Goal: Check status: Check status

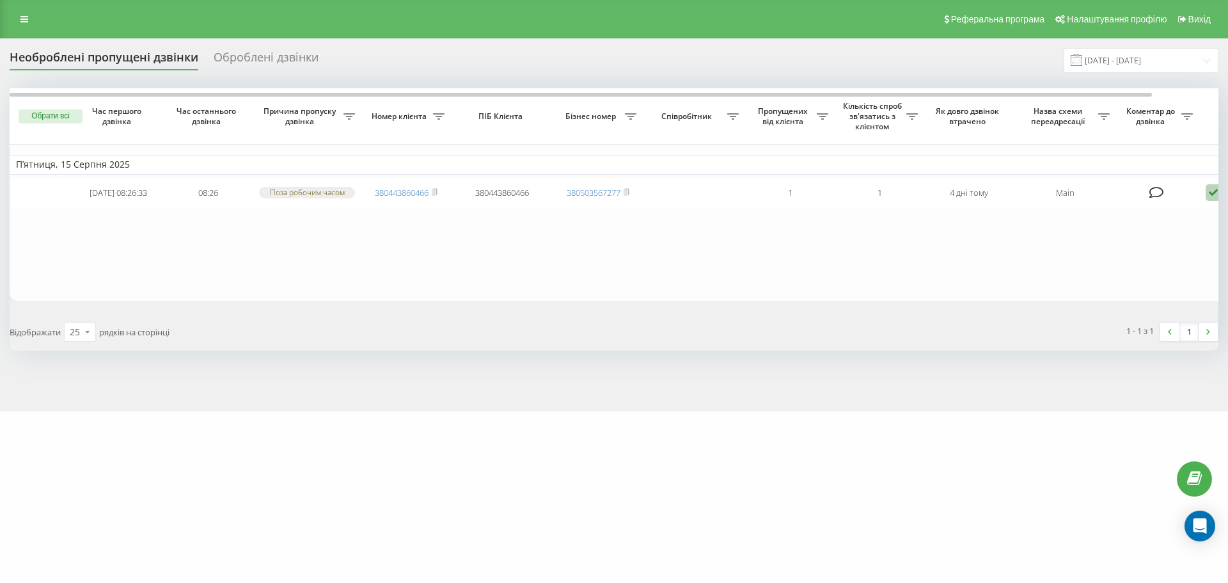
click at [289, 64] on div "Оброблені дзвінки" at bounding box center [266, 61] width 105 height 20
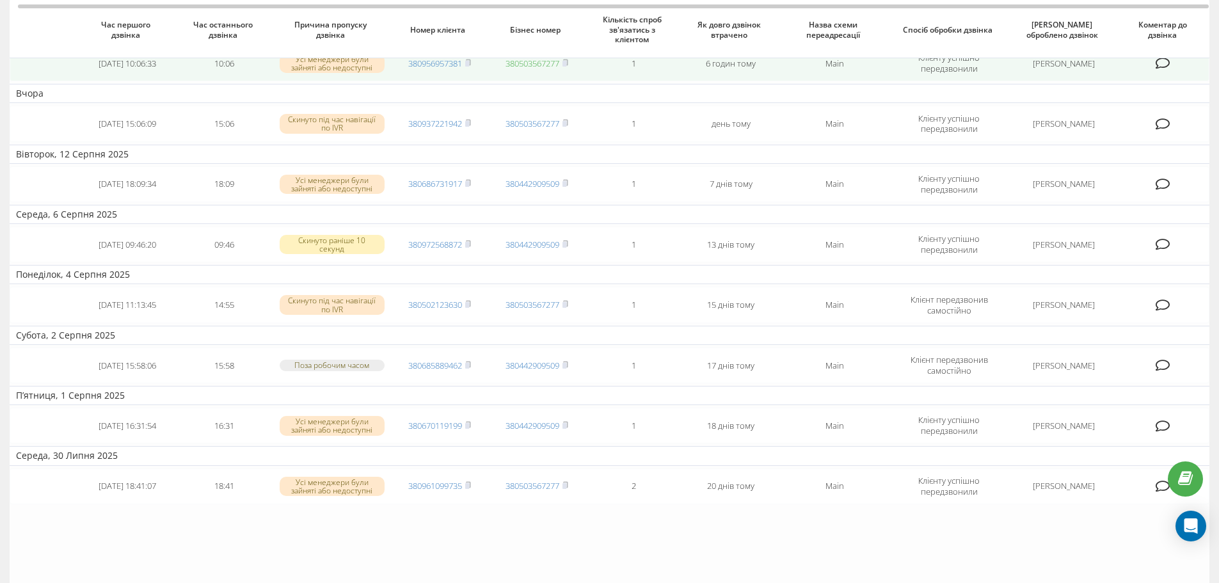
scroll to position [333, 0]
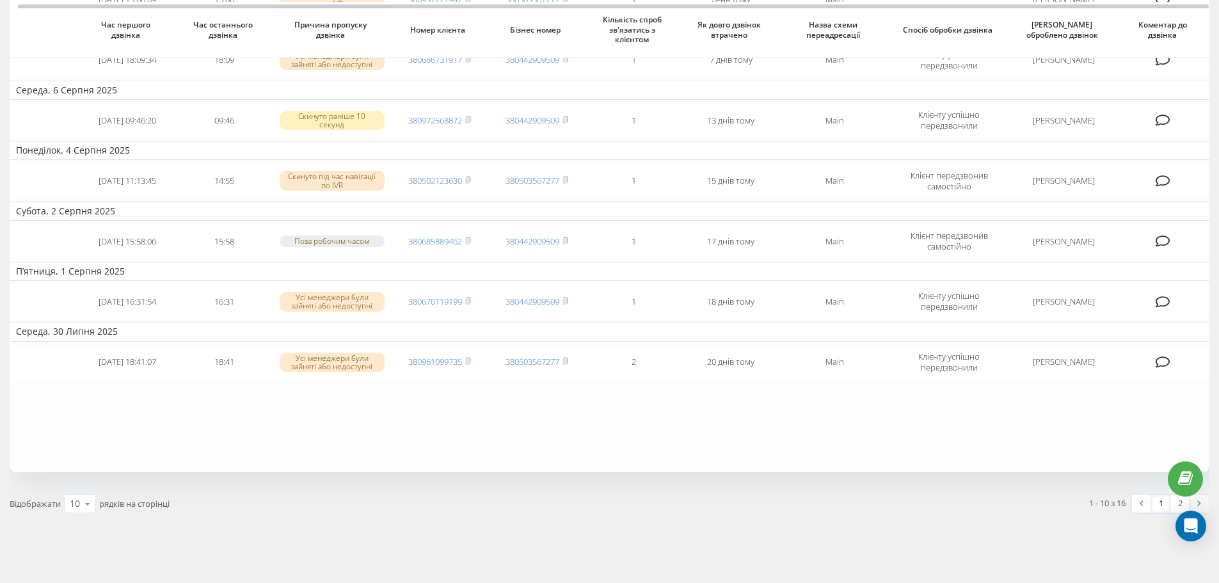
click at [1197, 503] on img at bounding box center [1199, 503] width 4 height 6
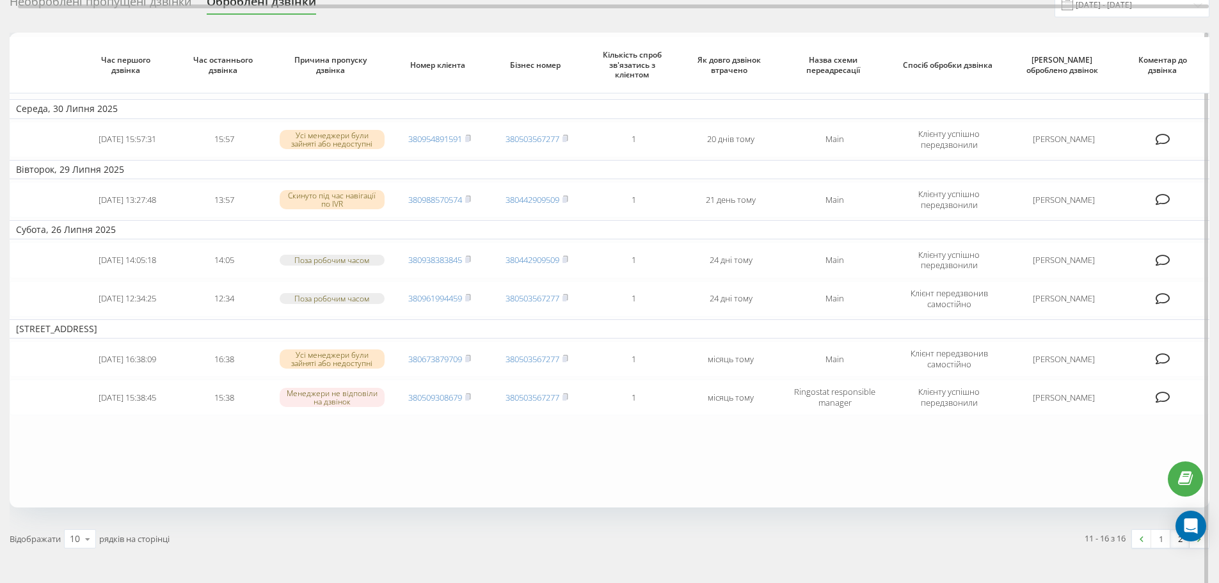
scroll to position [91, 0]
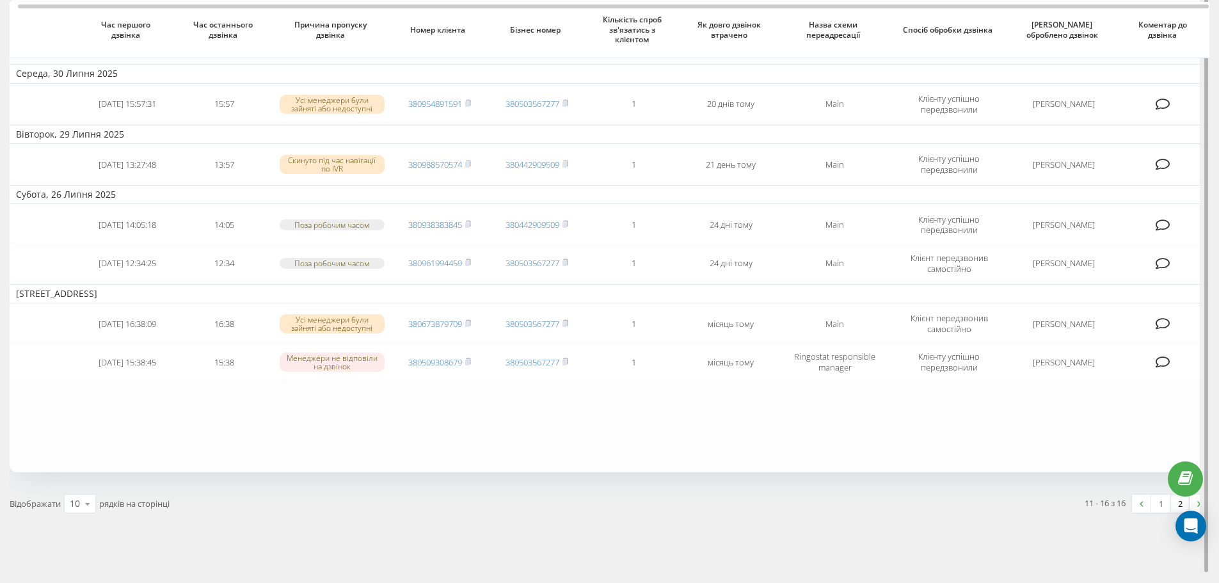
click at [1200, 503] on div at bounding box center [1205, 284] width 10 height 575
click at [1196, 504] on link at bounding box center [1198, 504] width 19 height 18
click at [1199, 501] on img at bounding box center [1199, 504] width 4 height 6
click at [1139, 507] on link at bounding box center [1141, 504] width 19 height 18
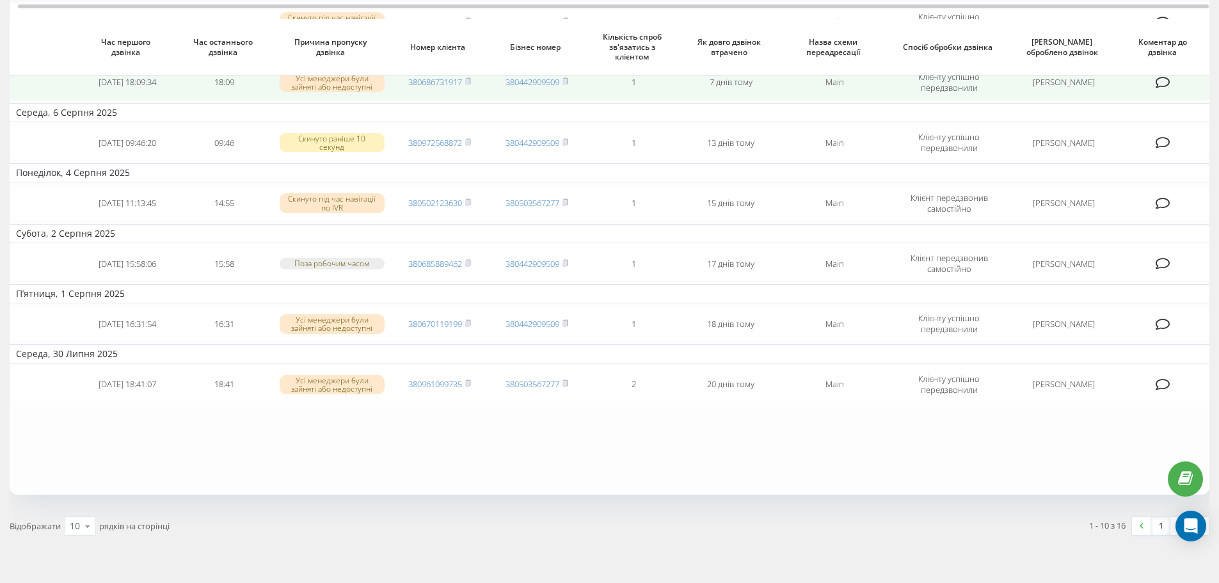
scroll to position [333, 0]
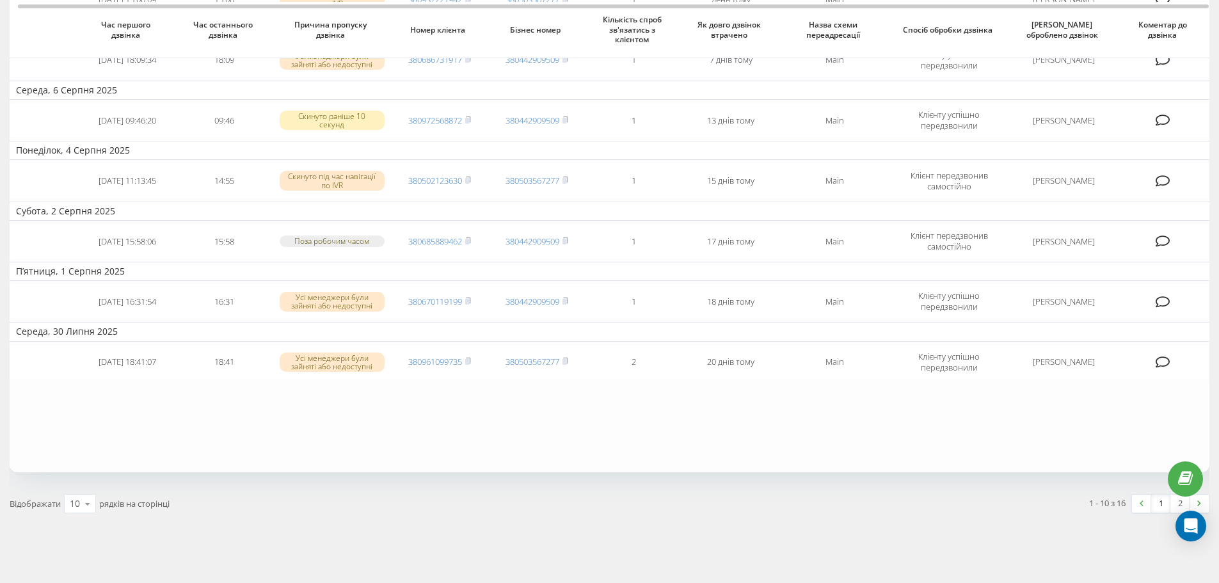
click at [1199, 502] on img at bounding box center [1199, 503] width 4 height 6
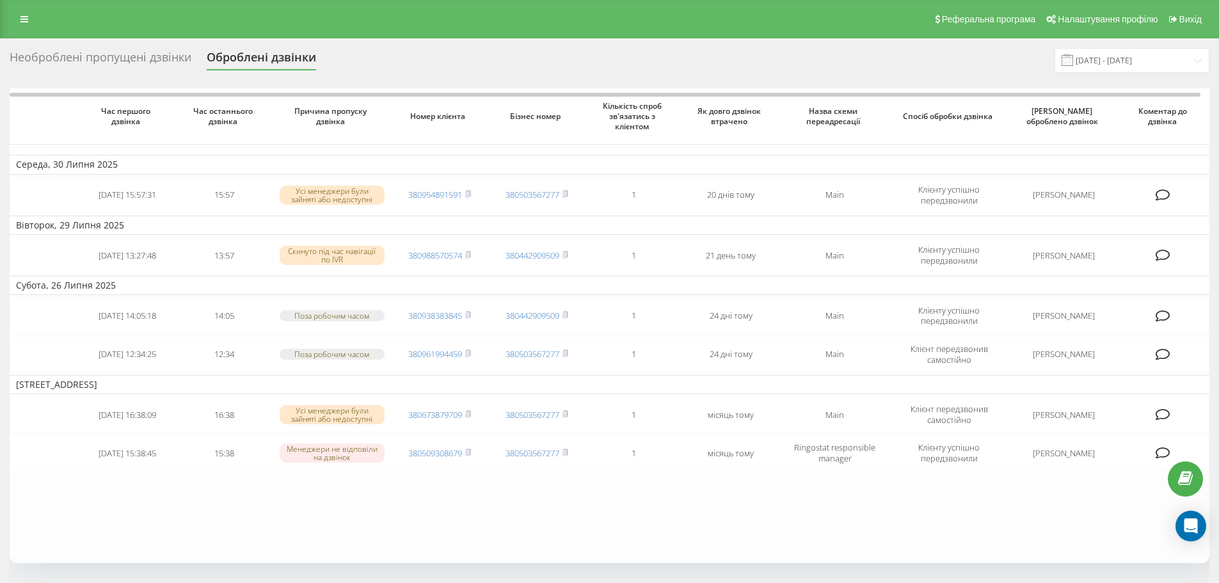
click at [136, 64] on div "Необроблені пропущені дзвінки" at bounding box center [101, 61] width 182 height 20
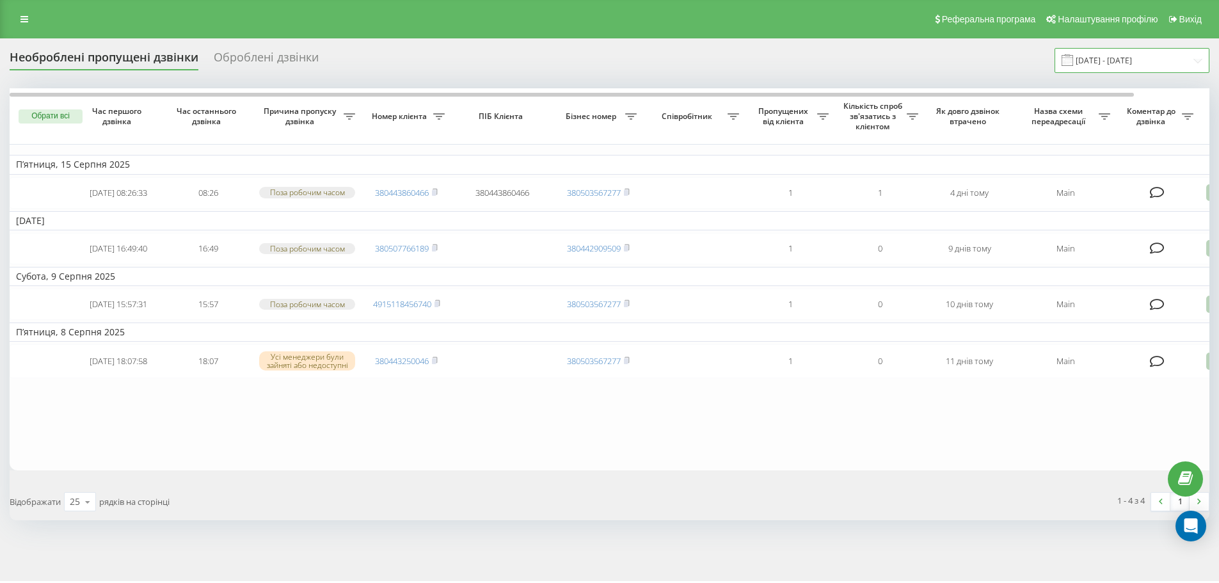
click at [1121, 53] on input "[DATE] - [DATE]" at bounding box center [1131, 60] width 155 height 25
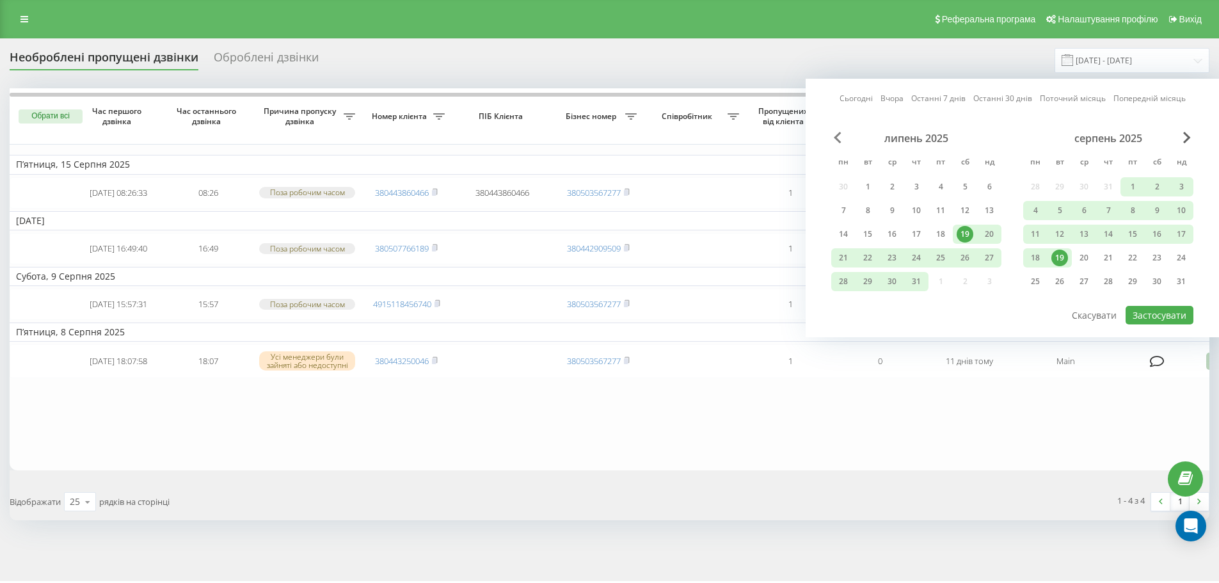
click at [841, 141] on div "липень 2025 пн вт ср чт пт сб нд 30 1 2 3 4 5 6 7 8 9 10 11 12 13 14 15 16 17 1…" at bounding box center [1012, 218] width 362 height 173
click at [840, 141] on span "Previous Month" at bounding box center [838, 138] width 8 height 12
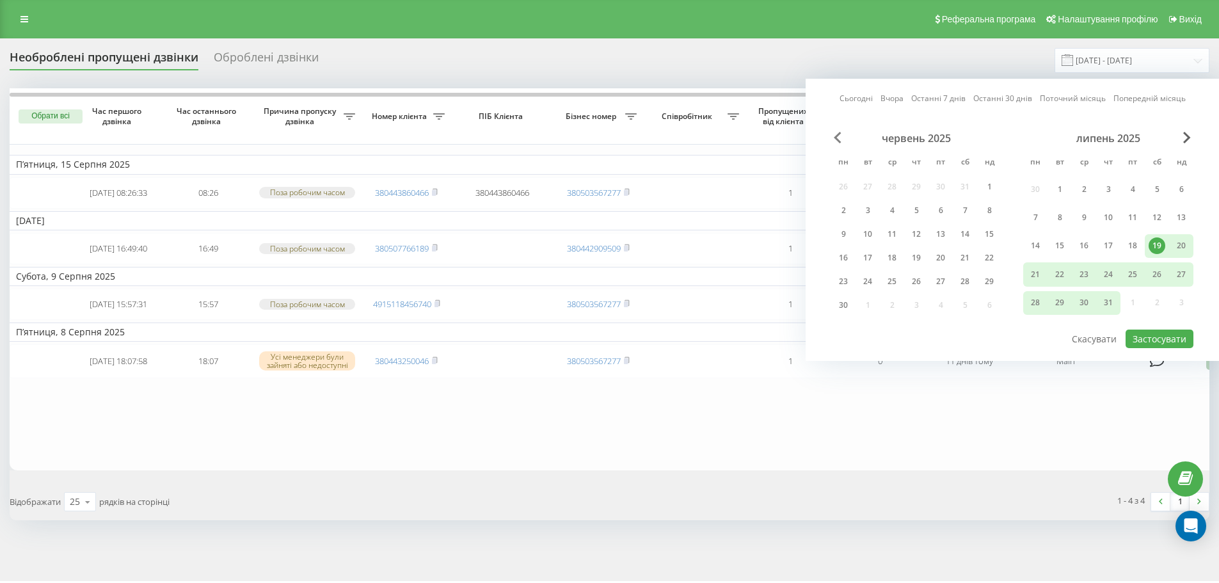
click at [840, 141] on span "Previous Month" at bounding box center [838, 138] width 8 height 12
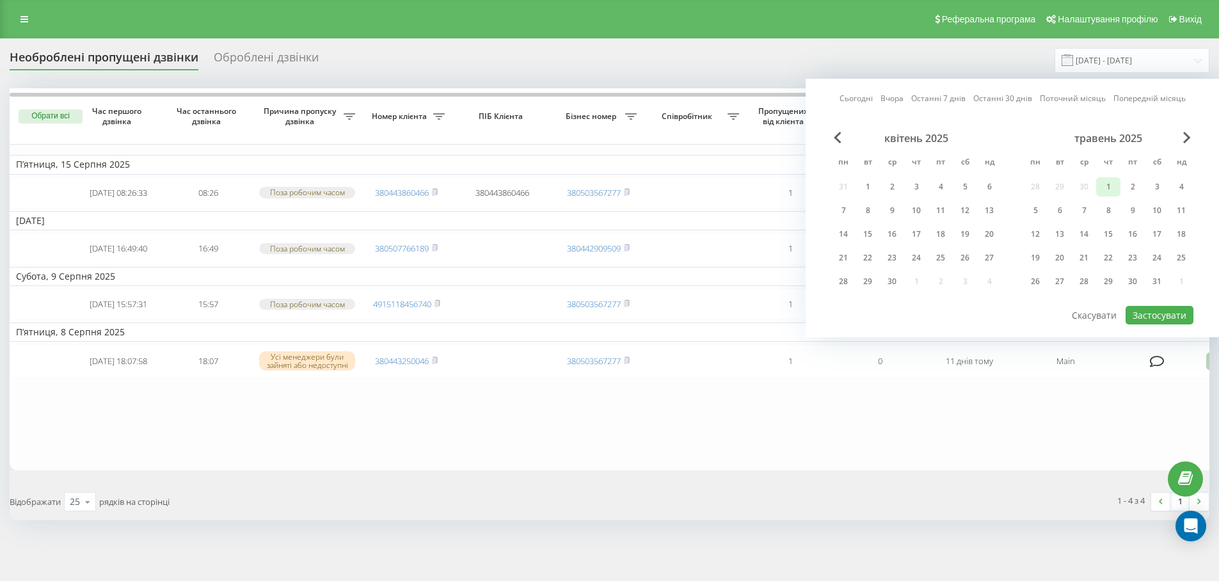
click at [1114, 188] on div "1" at bounding box center [1108, 187] width 17 height 17
click at [1186, 140] on span "Next Month" at bounding box center [1187, 138] width 8 height 12
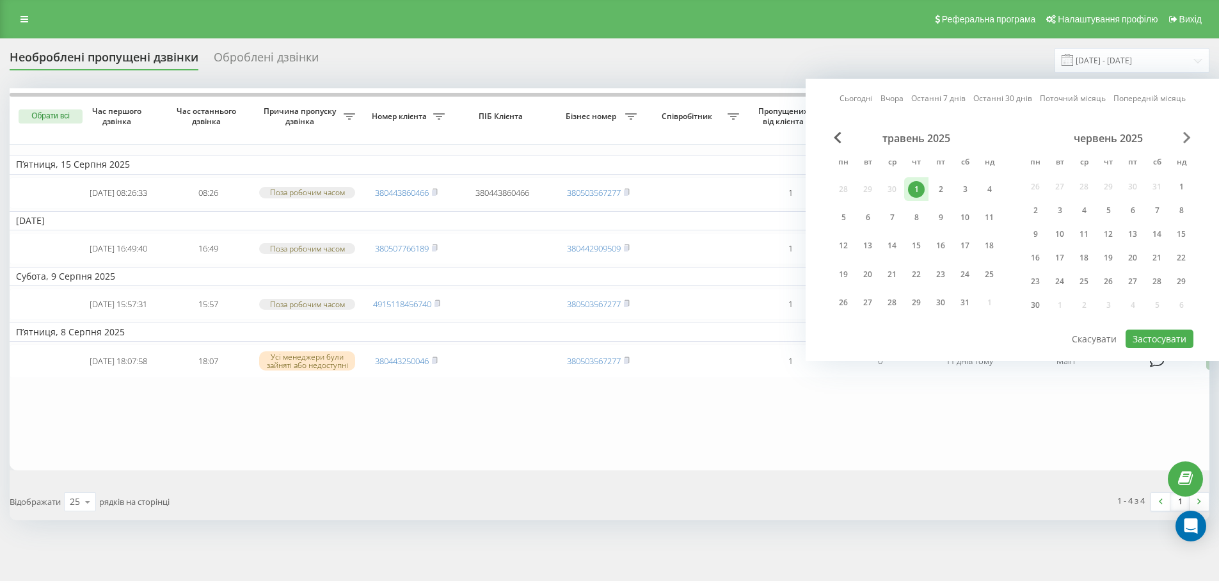
click at [1186, 140] on span "Next Month" at bounding box center [1187, 138] width 8 height 12
click at [1189, 139] on span "Next Month" at bounding box center [1187, 138] width 8 height 12
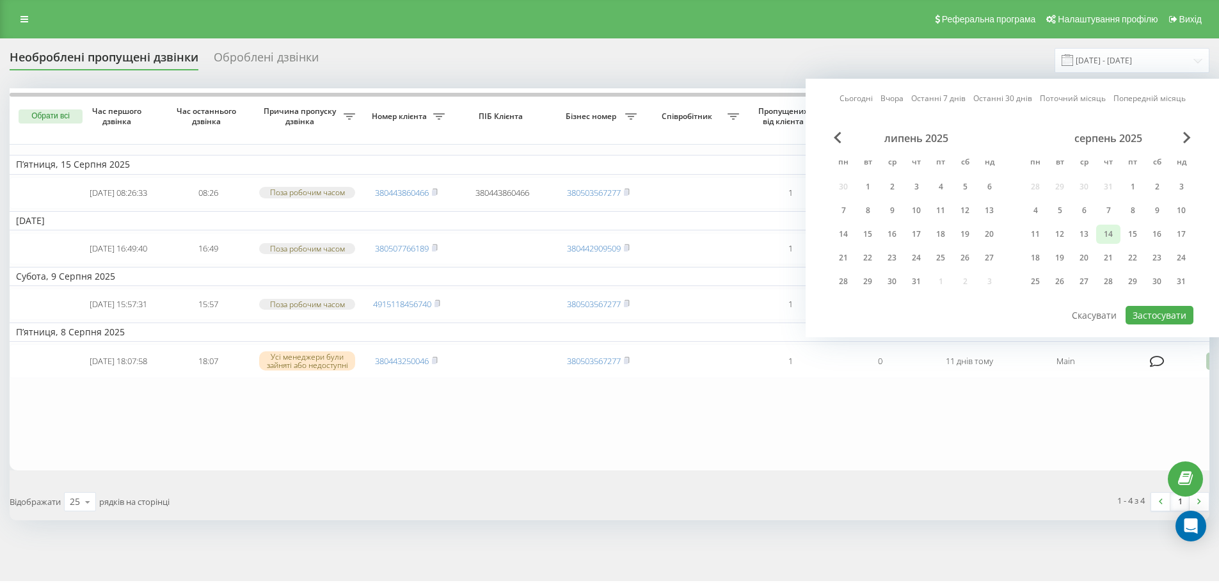
click at [1099, 238] on div "14" at bounding box center [1108, 234] width 24 height 19
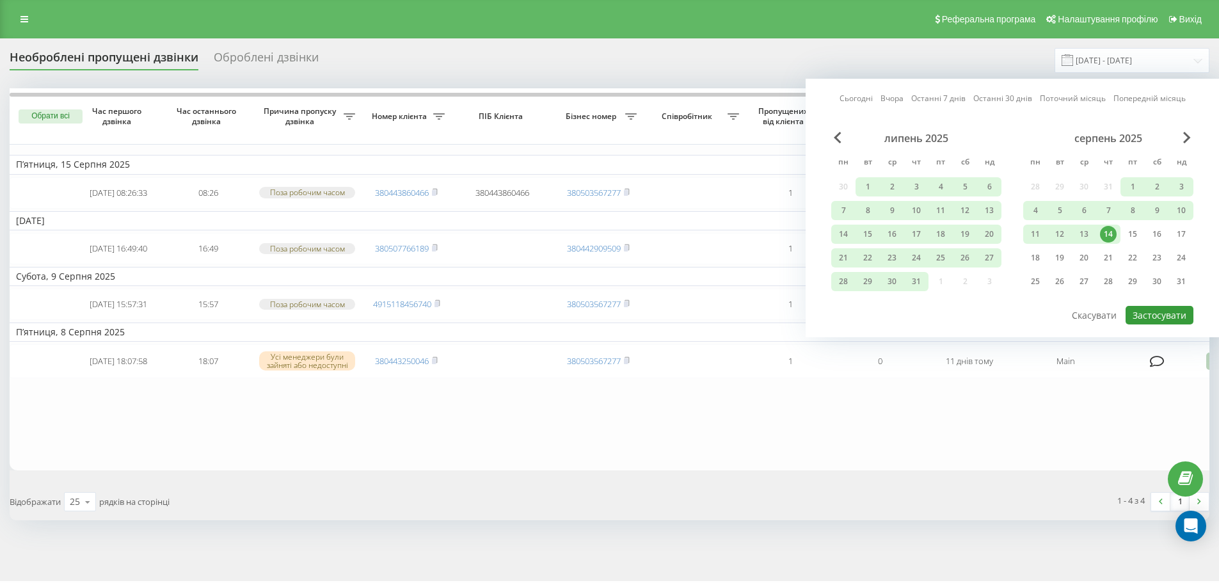
click at [1152, 312] on button "Застосувати" at bounding box center [1159, 315] width 68 height 19
type input "01.05.2025 - 14.08.2025"
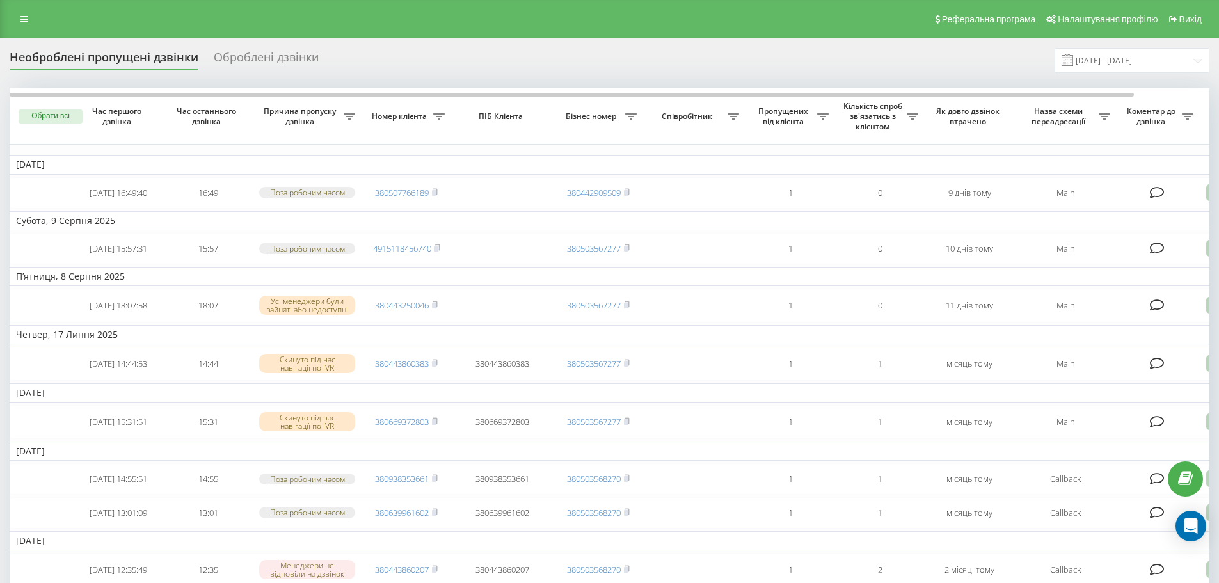
click at [278, 53] on div "Оброблені дзвінки" at bounding box center [266, 61] width 105 height 20
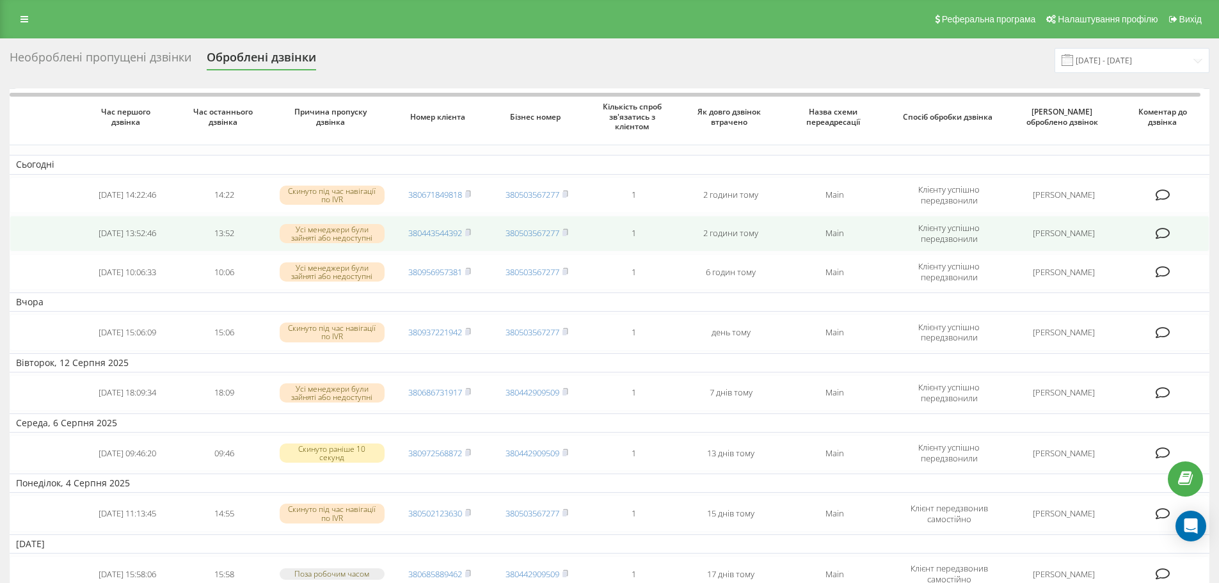
scroll to position [333, 0]
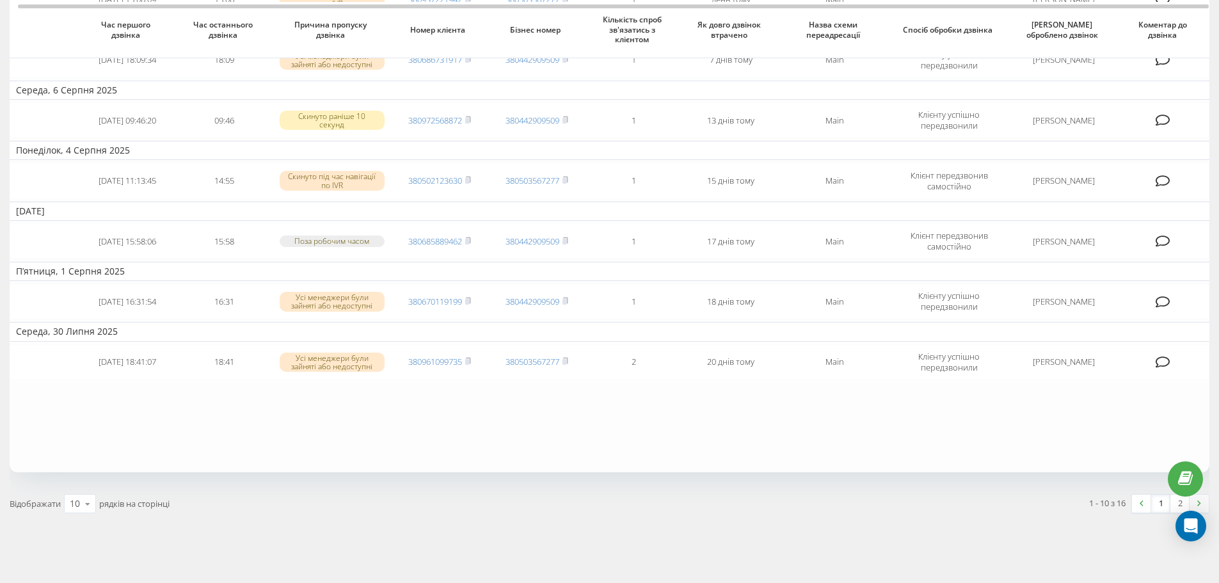
click at [1199, 500] on img at bounding box center [1199, 503] width 4 height 6
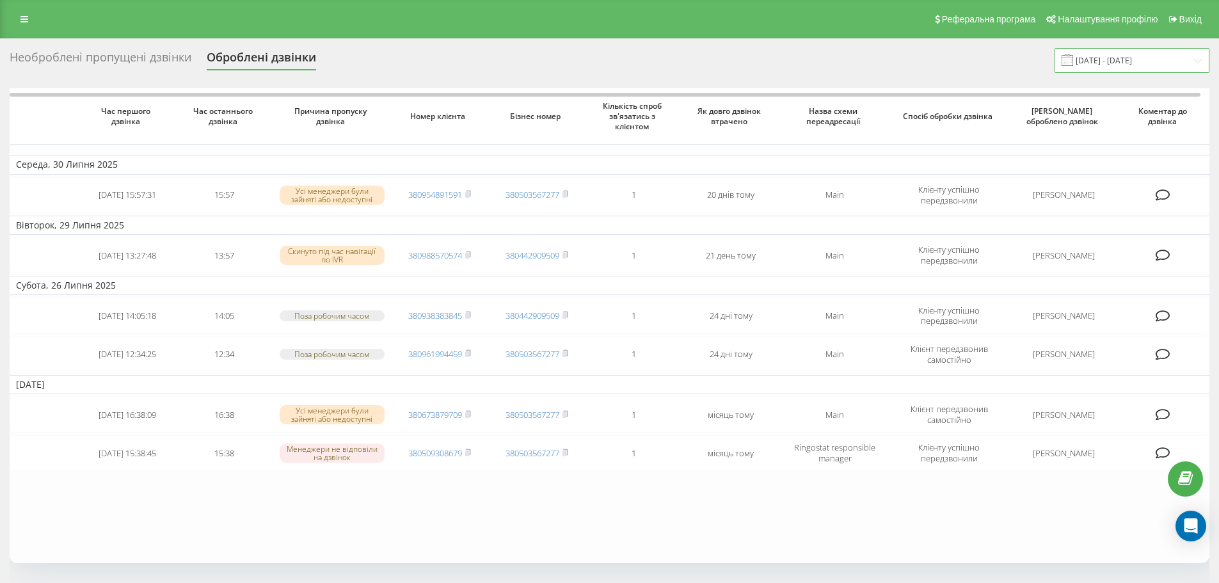
click at [1144, 60] on input "19.07.2025 - 19.08.2025" at bounding box center [1131, 60] width 155 height 25
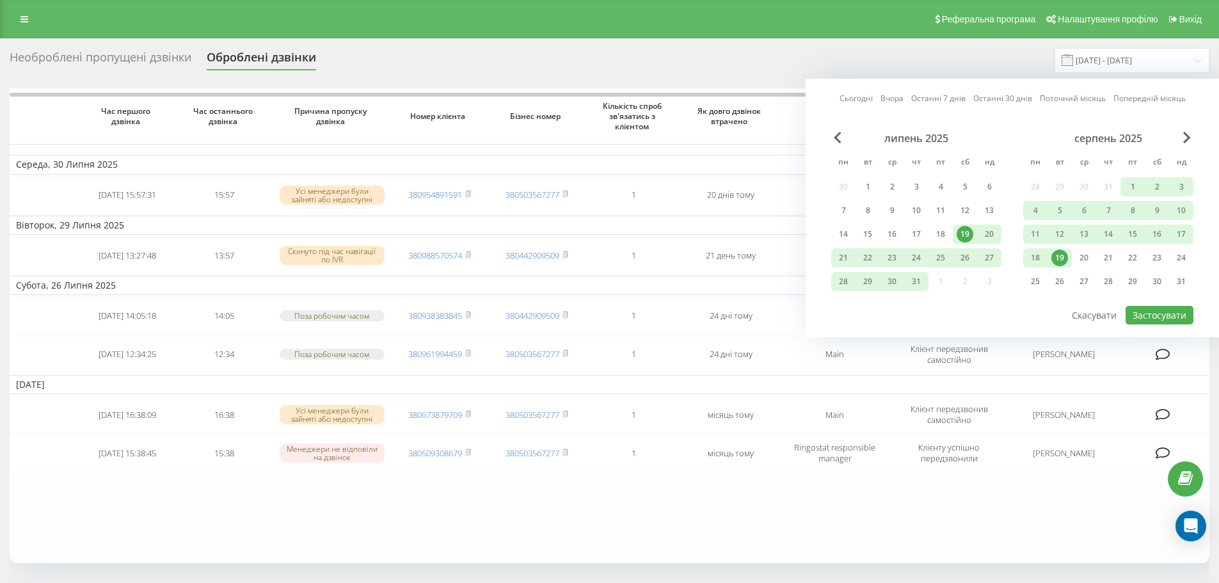
click at [841, 142] on div "липень 2025" at bounding box center [916, 138] width 170 height 13
click at [839, 139] on span "Previous Month" at bounding box center [838, 138] width 8 height 12
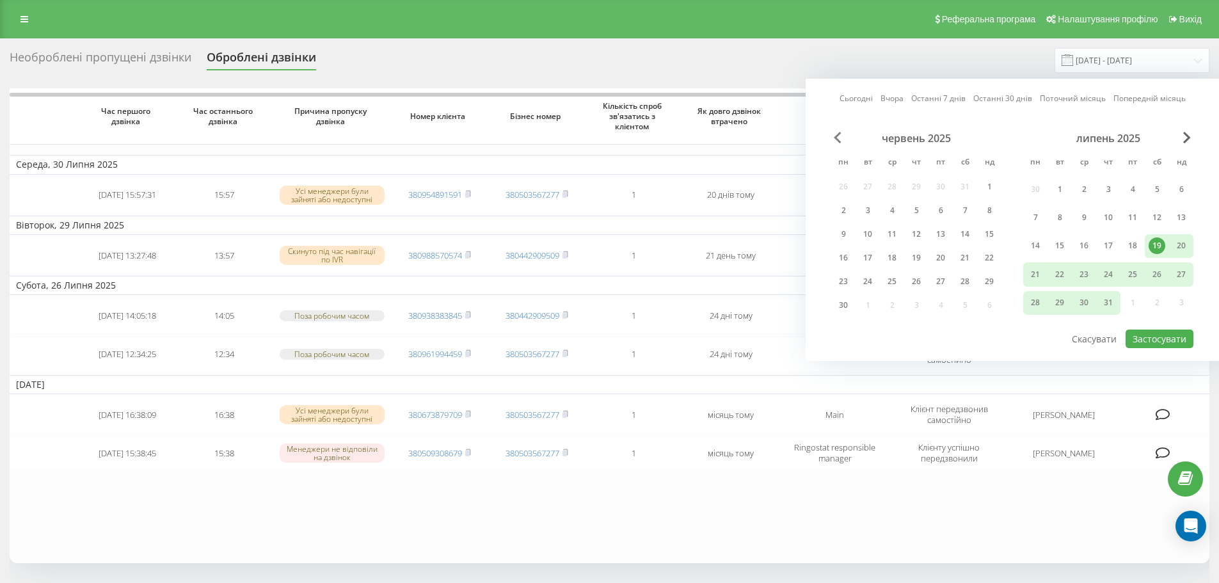
click at [839, 140] on span "Previous Month" at bounding box center [838, 138] width 8 height 12
click at [911, 193] on div "1" at bounding box center [916, 189] width 17 height 17
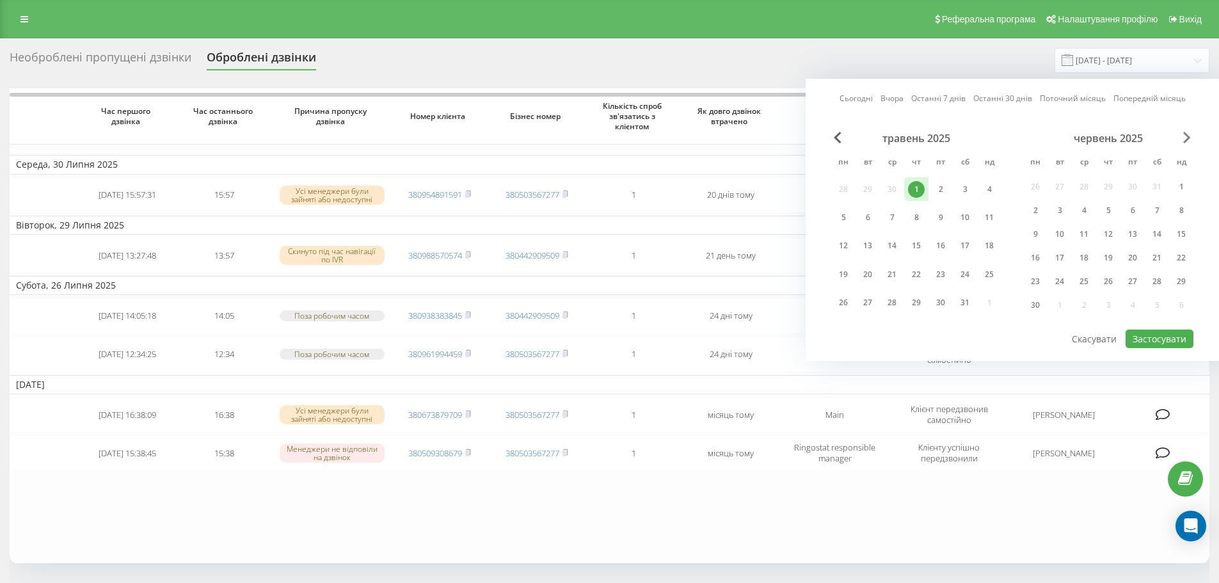
click at [1187, 139] on span "Next Month" at bounding box center [1187, 138] width 8 height 12
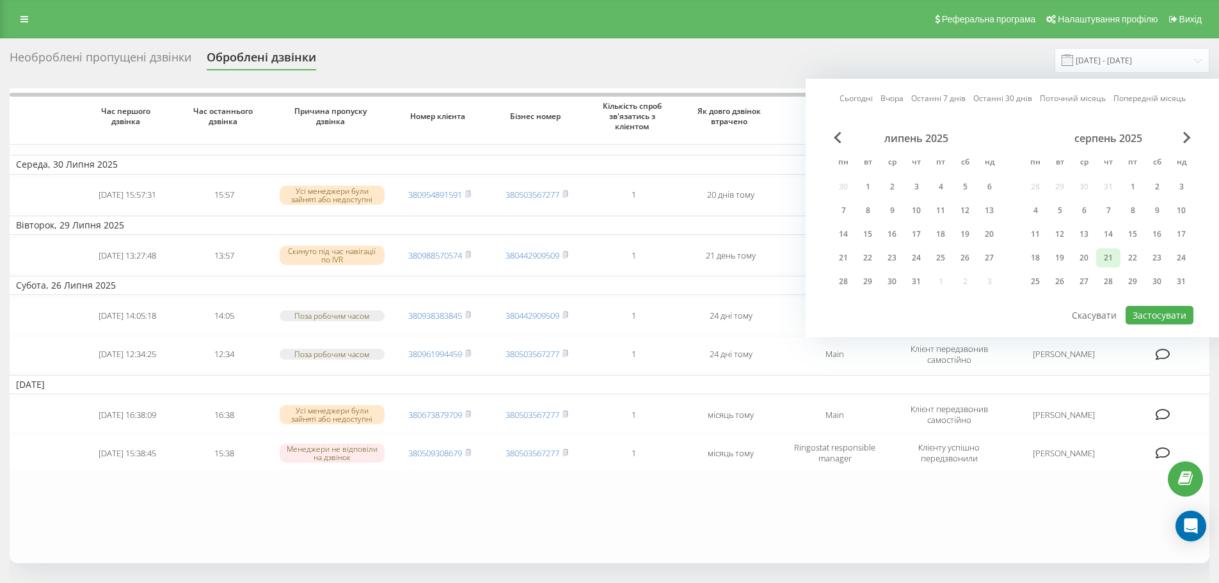
click at [1102, 255] on div "21" at bounding box center [1108, 258] width 17 height 17
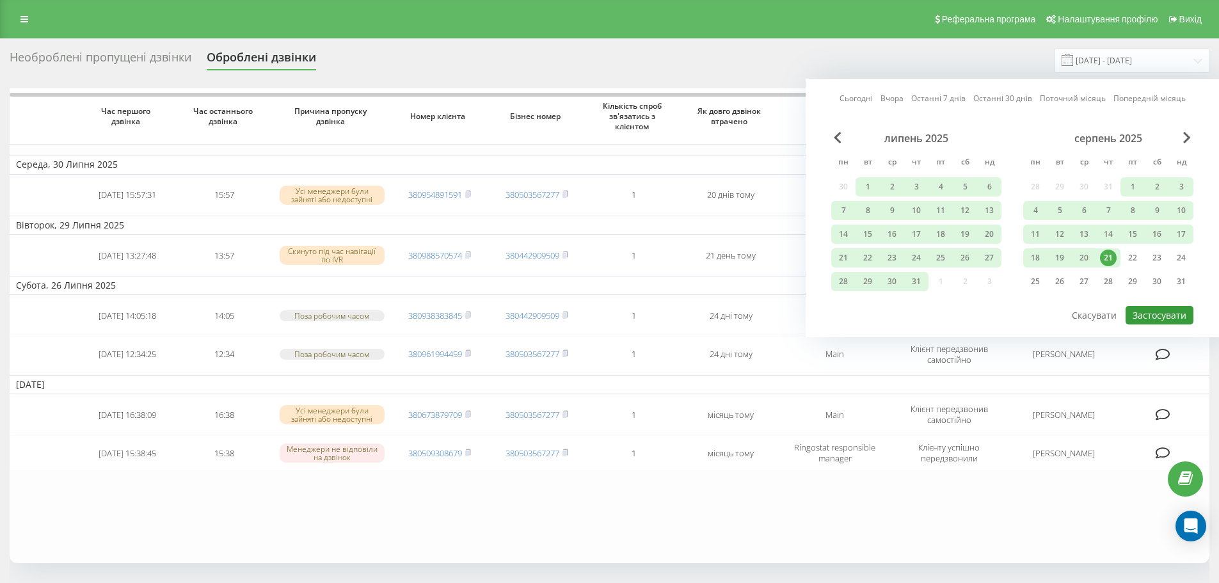
click at [1148, 312] on button "Застосувати" at bounding box center [1159, 315] width 68 height 19
type input "01.05.2025 - 21.08.2025"
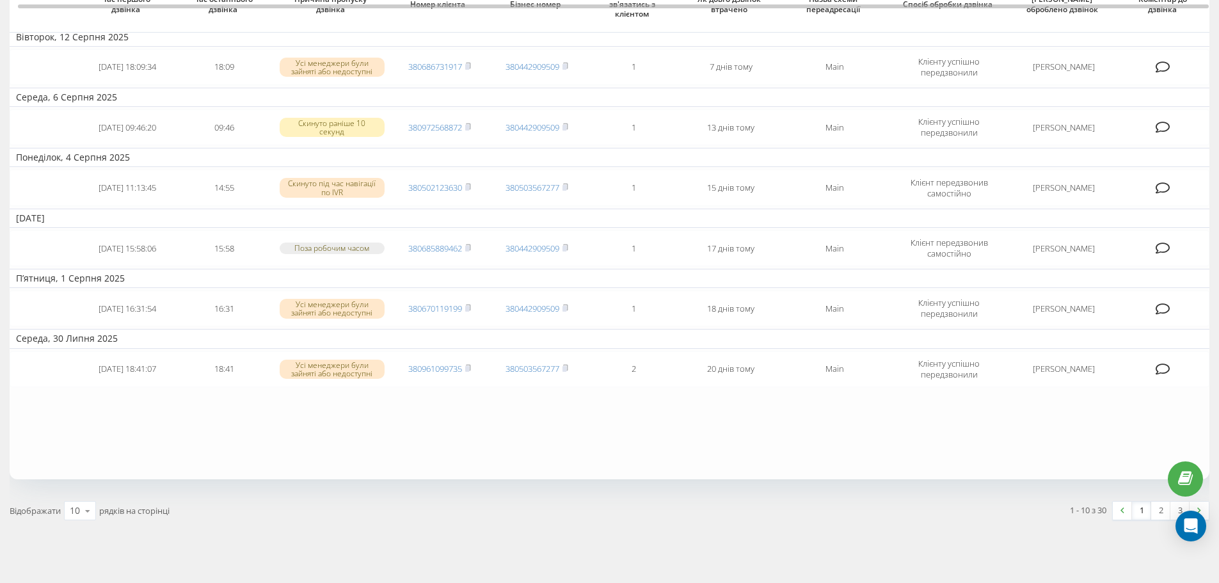
scroll to position [333, 0]
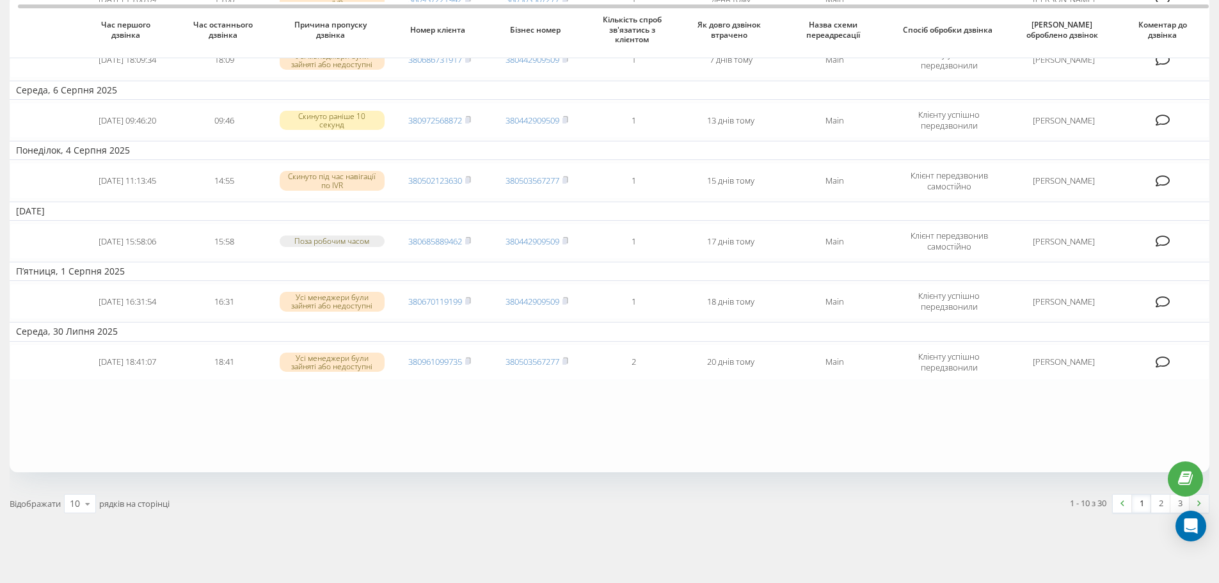
click at [1196, 505] on link at bounding box center [1198, 504] width 19 height 18
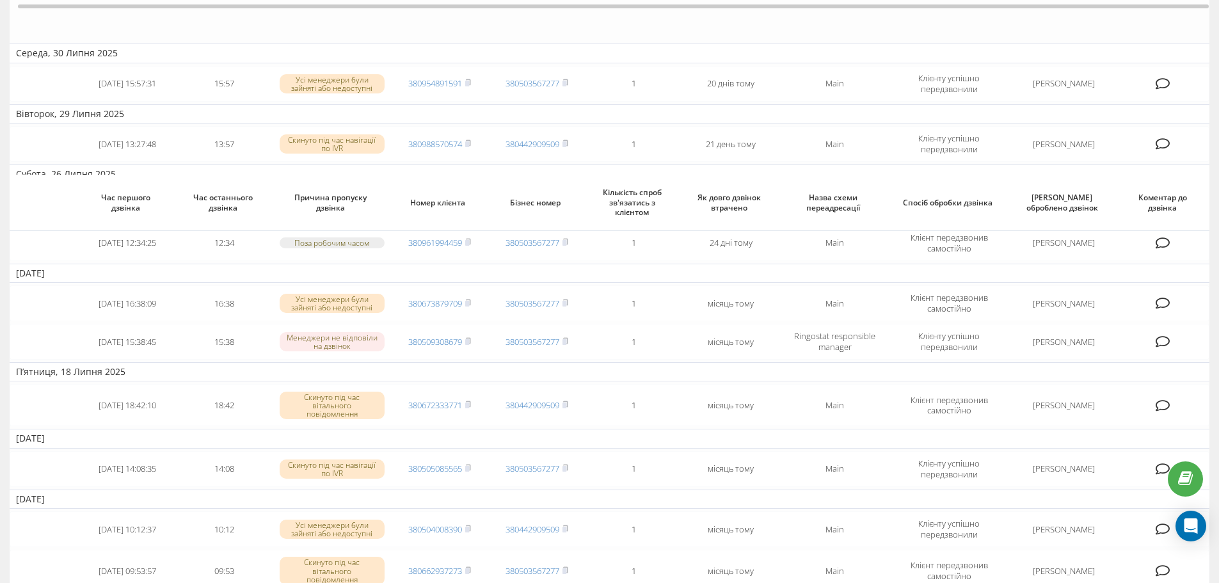
scroll to position [311, 0]
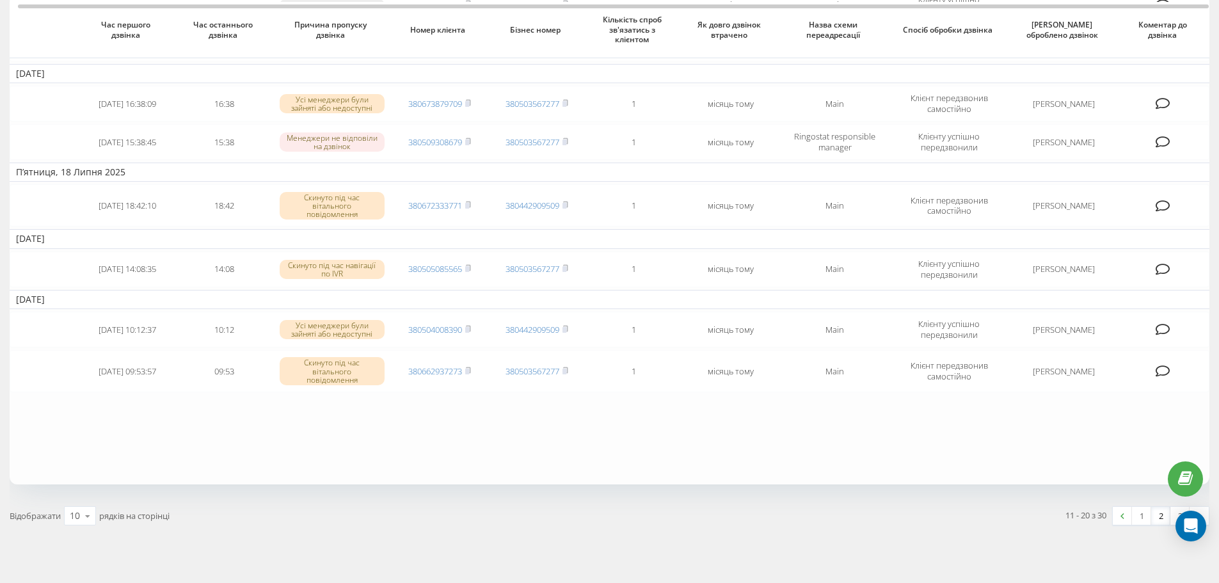
click at [1197, 513] on img at bounding box center [1199, 516] width 4 height 6
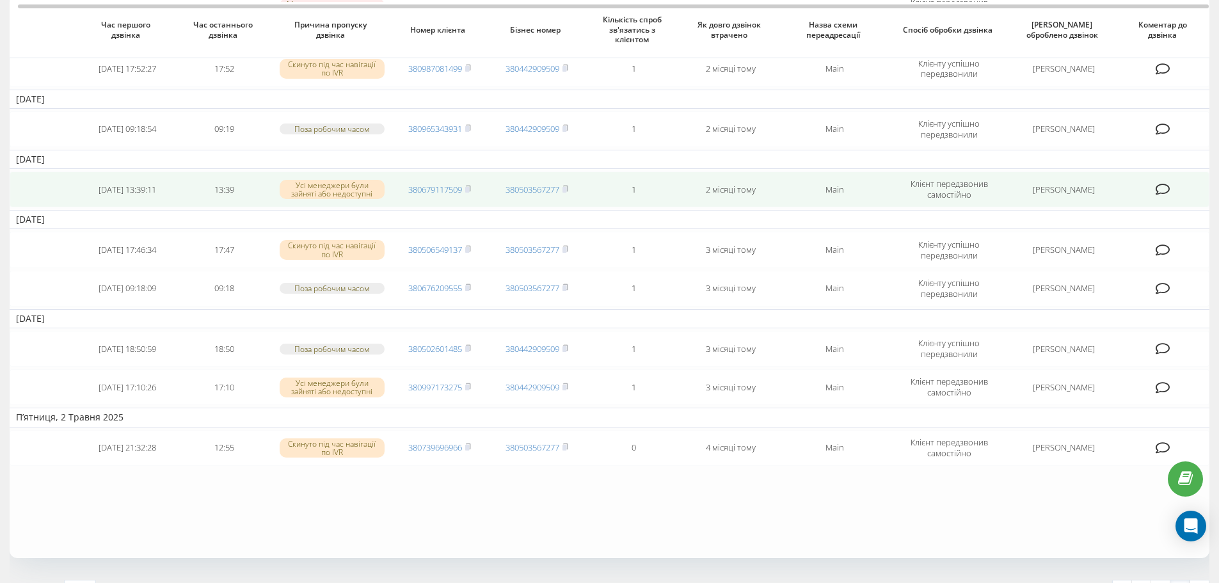
scroll to position [256, 0]
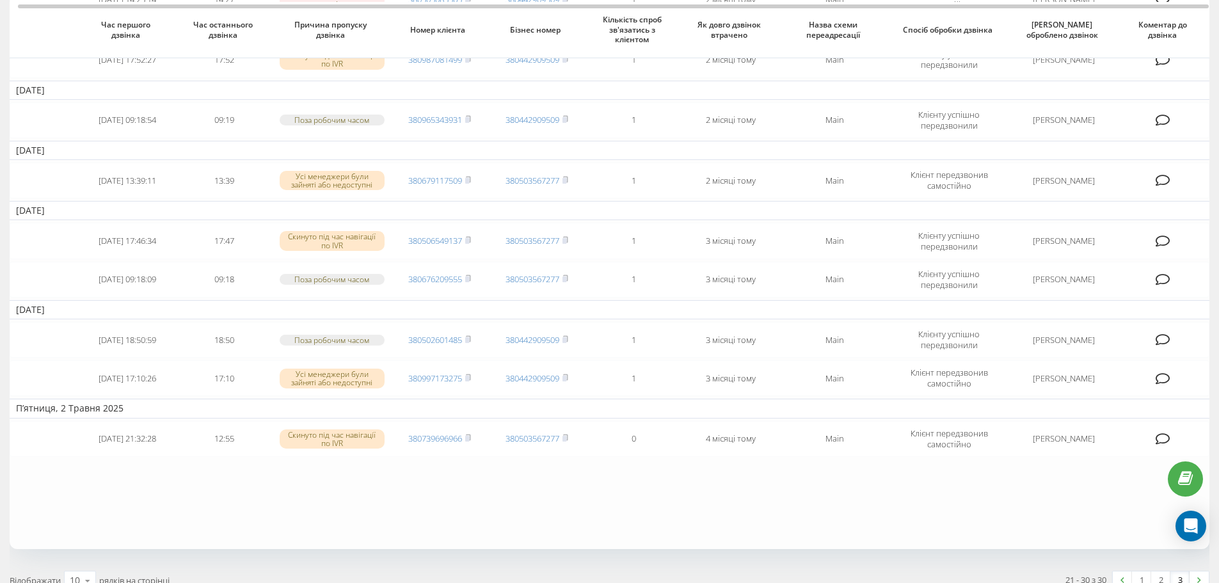
click at [75, 541] on table "Вівторок, 8 Липня 2025 2025-07-08 18:21:15 18:27 Поза робочим часом 38093331866…" at bounding box center [610, 190] width 1200 height 716
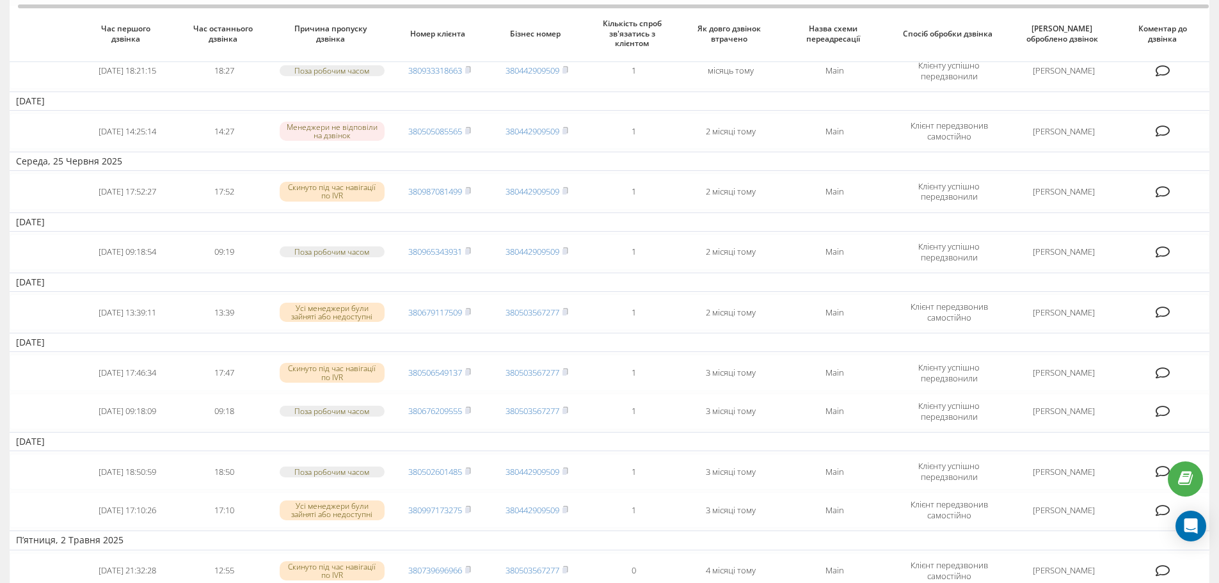
scroll to position [128, 0]
